Goal: Task Accomplishment & Management: Use online tool/utility

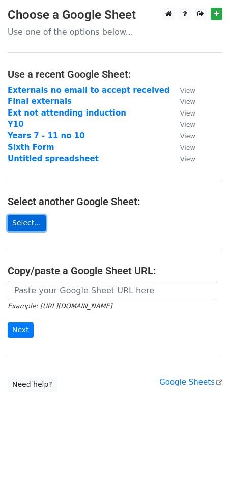
click at [25, 225] on link "Select..." at bounding box center [27, 223] width 38 height 16
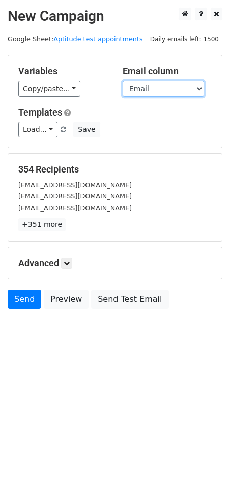
click at [199, 86] on select "Pupil Surname Pupil Forename Cand No Gender D.O.B Parental Salutation Email Reg…" at bounding box center [163, 89] width 81 height 16
click at [123, 81] on select "Pupil Surname Pupil Forename Cand No Gender D.O.B Parental Salutation Email Reg…" at bounding box center [163, 89] width 81 height 16
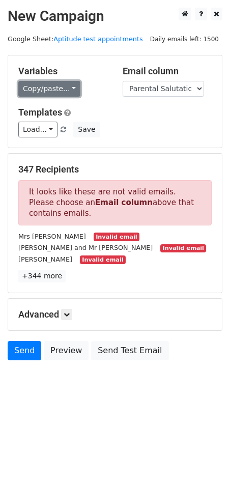
click at [65, 87] on link "Copy/paste..." at bounding box center [49, 89] width 62 height 16
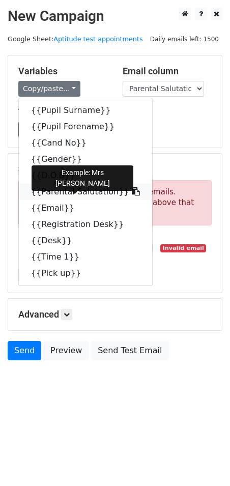
click at [67, 190] on link "{{Parental Salutation}}" at bounding box center [85, 192] width 133 height 16
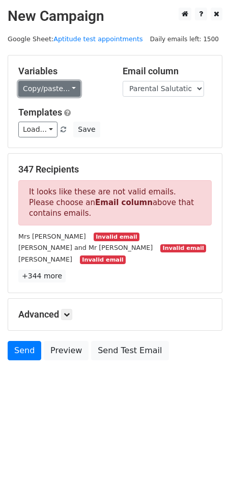
click at [67, 86] on link "Copy/paste..." at bounding box center [49, 89] width 62 height 16
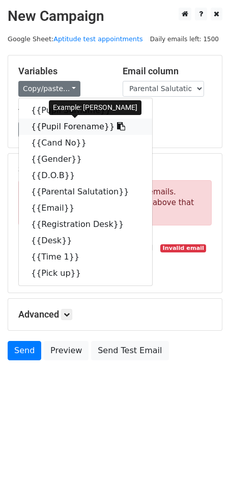
click at [64, 123] on link "{{Pupil Forename}}" at bounding box center [85, 127] width 133 height 16
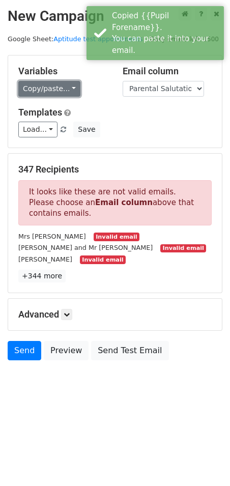
click at [64, 83] on link "Copy/paste..." at bounding box center [49, 89] width 62 height 16
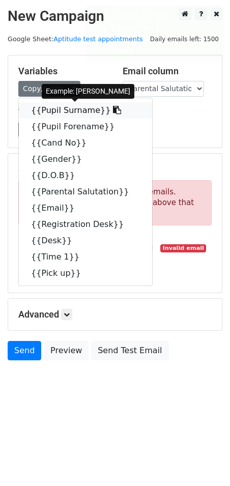
click at [41, 108] on link "{{Pupil Surname}}" at bounding box center [85, 110] width 133 height 16
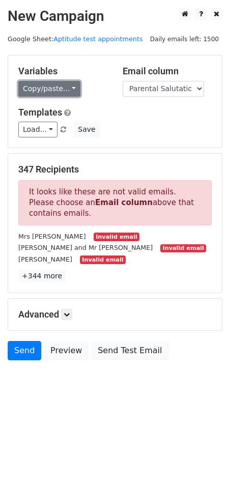
click at [67, 88] on link "Copy/paste..." at bounding box center [49, 89] width 62 height 16
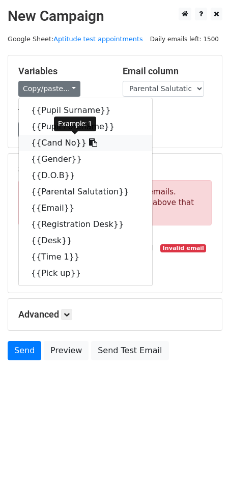
click at [59, 141] on link "{{Cand No}}" at bounding box center [85, 143] width 133 height 16
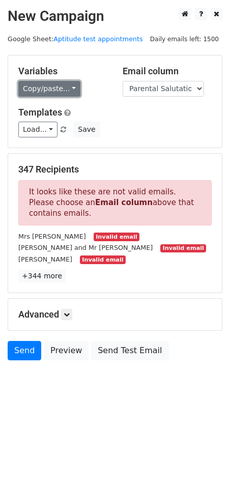
click at [66, 85] on link "Copy/paste..." at bounding box center [49, 89] width 62 height 16
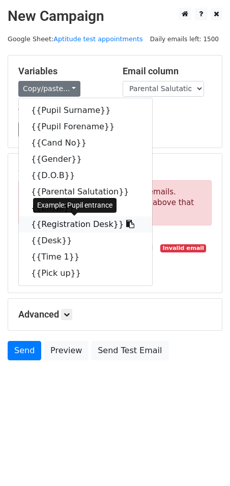
click at [56, 220] on link "{{Registration Desk}}" at bounding box center [85, 224] width 133 height 16
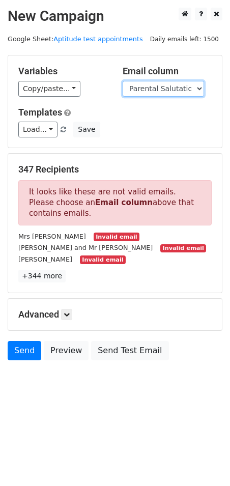
click at [198, 85] on select "Pupil Surname Pupil Forename Cand No Gender D.O.B Parental Salutation Email Reg…" at bounding box center [163, 89] width 81 height 16
select select "Email"
click at [123, 81] on select "Pupil Surname Pupil Forename Cand No Gender D.O.B Parental Salutation Email Reg…" at bounding box center [163, 89] width 81 height 16
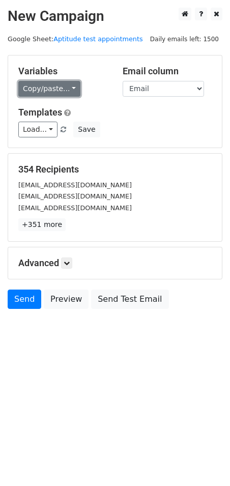
click at [65, 85] on link "Copy/paste..." at bounding box center [49, 89] width 62 height 16
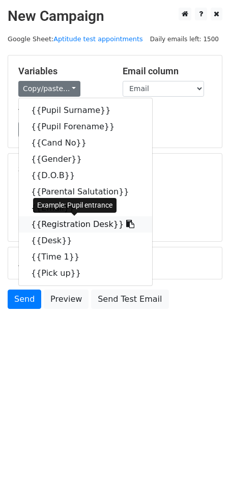
click at [67, 223] on link "{{Registration Desk}}" at bounding box center [85, 224] width 133 height 16
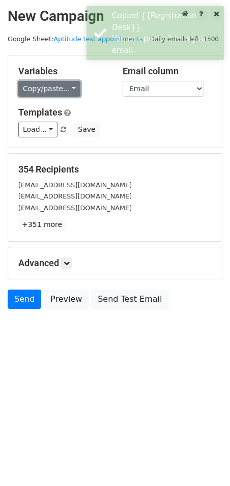
click at [67, 88] on link "Copy/paste..." at bounding box center [49, 89] width 62 height 16
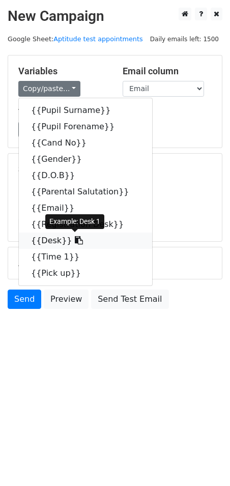
click at [48, 240] on link "{{Desk}}" at bounding box center [85, 241] width 133 height 16
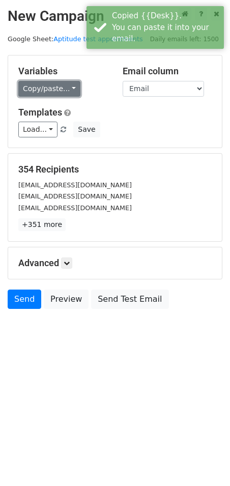
click at [68, 89] on link "Copy/paste..." at bounding box center [49, 89] width 62 height 16
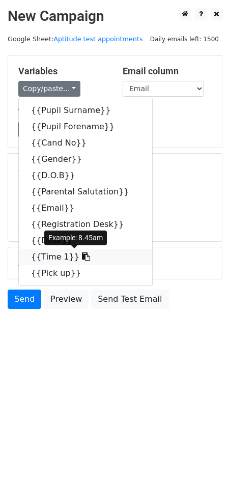
click at [52, 256] on link "{{Time 1}}" at bounding box center [85, 257] width 133 height 16
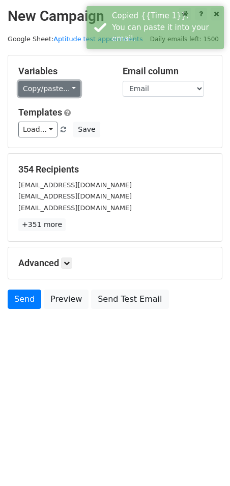
click at [66, 88] on link "Copy/paste..." at bounding box center [49, 89] width 62 height 16
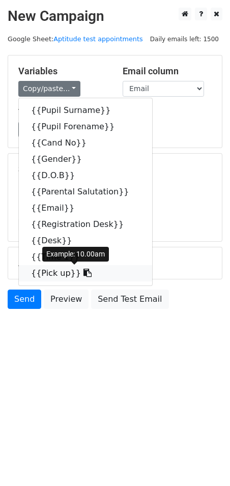
click at [46, 270] on link "{{Pick up}}" at bounding box center [85, 273] width 133 height 16
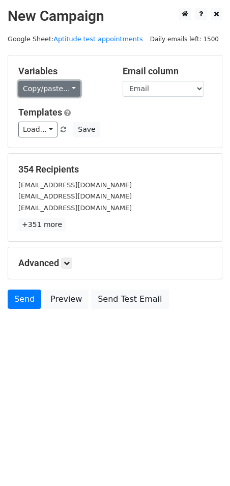
click at [66, 84] on link "Copy/paste..." at bounding box center [49, 89] width 62 height 16
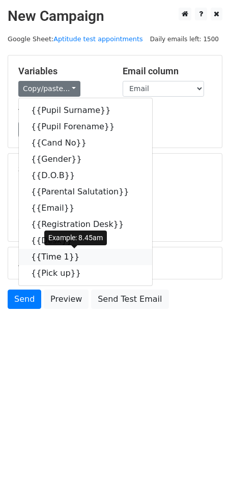
click at [48, 256] on link "{{Time 1}}" at bounding box center [85, 257] width 133 height 16
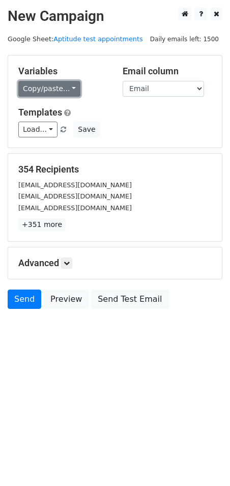
click at [63, 89] on link "Copy/paste..." at bounding box center [49, 89] width 62 height 16
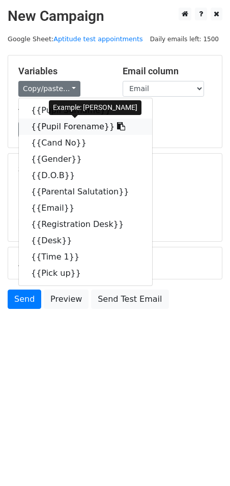
click at [58, 124] on link "{{Pupil Forename}}" at bounding box center [85, 127] width 133 height 16
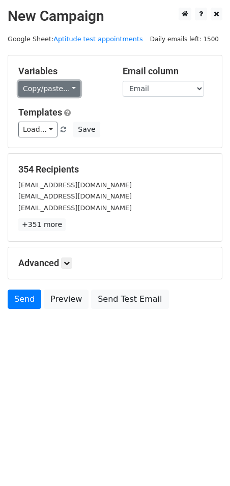
click at [65, 88] on link "Copy/paste..." at bounding box center [49, 89] width 62 height 16
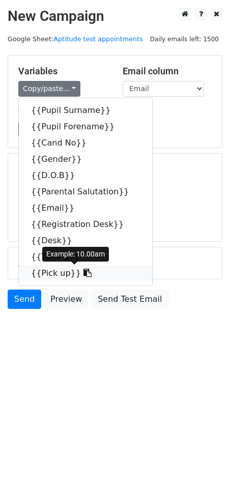
click at [50, 271] on link "{{Pick up}}" at bounding box center [85, 273] width 133 height 16
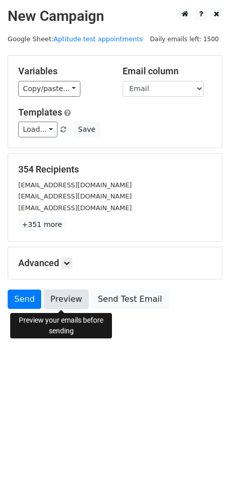
click at [59, 302] on link "Preview" at bounding box center [66, 299] width 45 height 19
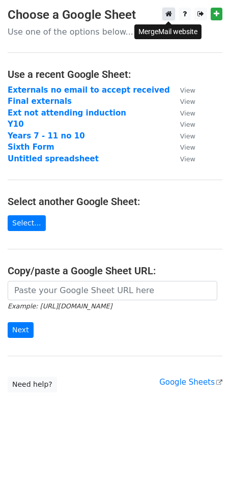
click at [166, 13] on icon at bounding box center [169, 13] width 7 height 7
